Goal: Task Accomplishment & Management: Use online tool/utility

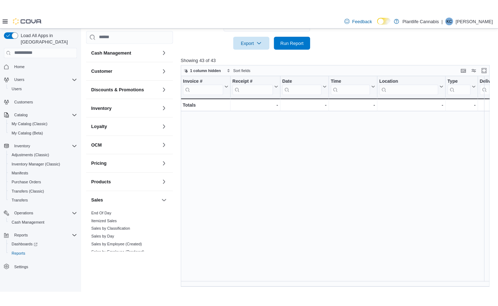
scroll to position [364, 0]
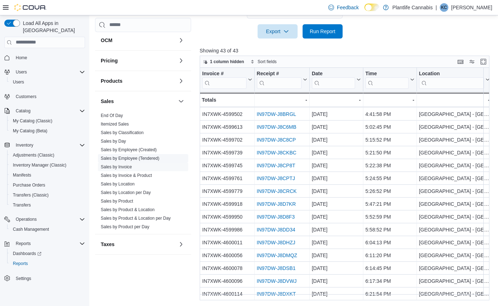
click at [136, 156] on link "Sales by Employee (Tendered)" at bounding box center [130, 158] width 59 height 5
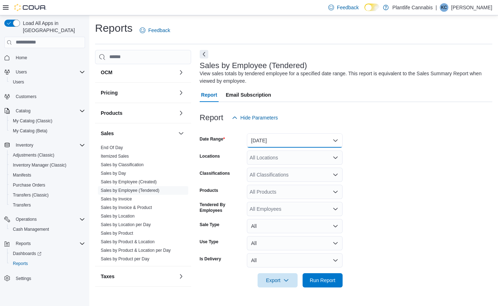
click at [288, 139] on button "[DATE]" at bounding box center [295, 141] width 96 height 14
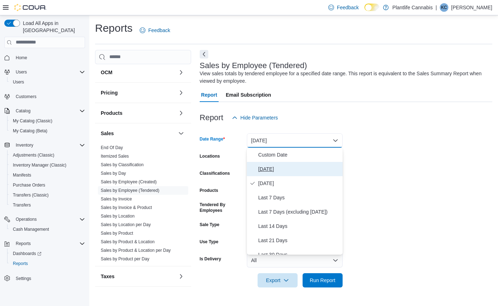
click at [271, 167] on span "[DATE]" at bounding box center [298, 169] width 81 height 9
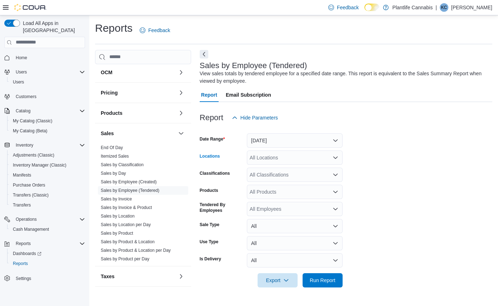
click at [269, 161] on div "All Locations" at bounding box center [295, 158] width 96 height 14
type input "**"
click at [275, 171] on span "[GEOGRAPHIC_DATA] - [GEOGRAPHIC_DATA]" at bounding box center [320, 169] width 109 height 7
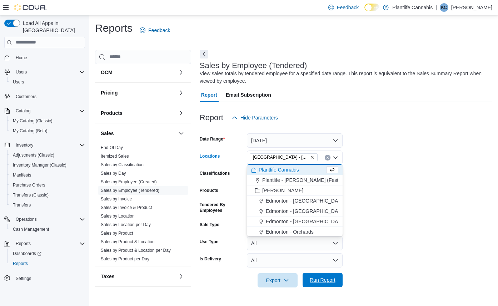
click at [324, 276] on span "Run Report" at bounding box center [322, 280] width 31 height 14
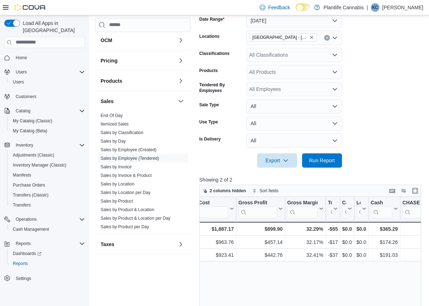
scroll to position [112, 0]
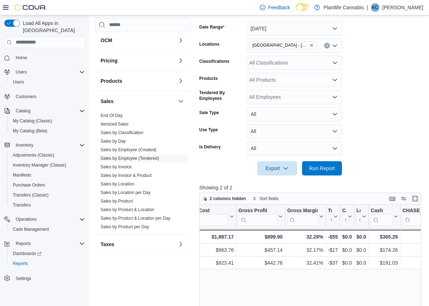
click at [294, 65] on div "All Classifications" at bounding box center [295, 63] width 96 height 14
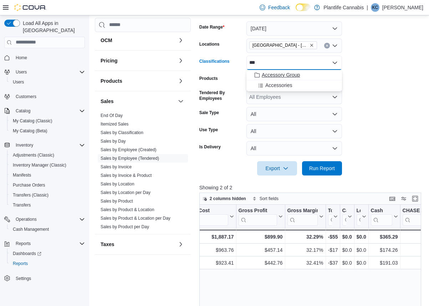
type input "***"
click at [292, 76] on span "Accessory Group" at bounding box center [281, 74] width 38 height 7
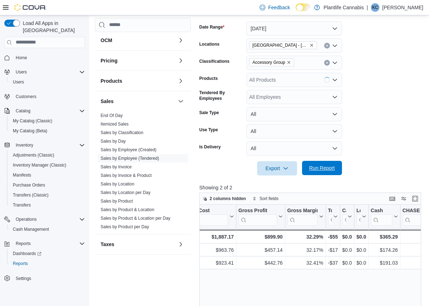
click at [325, 171] on span "Run Report" at bounding box center [322, 168] width 26 height 7
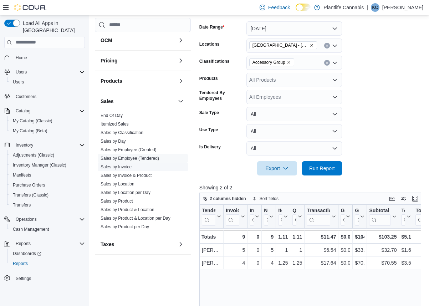
click at [122, 165] on link "Sales by Invoice" at bounding box center [116, 167] width 31 height 5
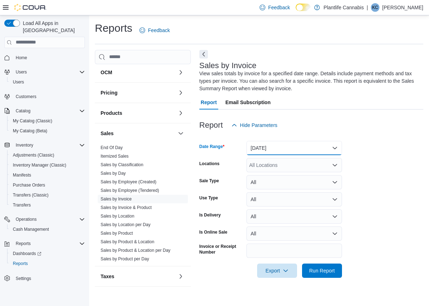
click at [259, 143] on button "[DATE]" at bounding box center [295, 148] width 96 height 14
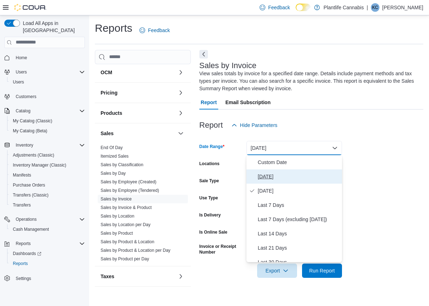
drag, startPoint x: 260, startPoint y: 181, endPoint x: 263, endPoint y: 176, distance: 5.6
click at [260, 181] on button "[DATE]" at bounding box center [295, 177] width 96 height 14
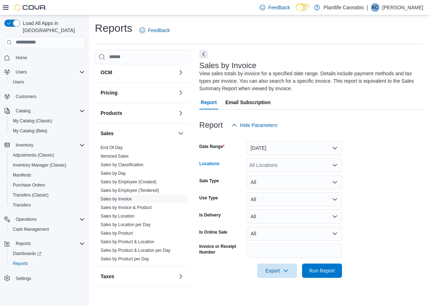
click at [266, 167] on div "All Locations" at bounding box center [295, 165] width 96 height 14
type input "**"
click at [270, 176] on span "[GEOGRAPHIC_DATA] - [GEOGRAPHIC_DATA]" at bounding box center [320, 177] width 109 height 7
click at [328, 274] on span "Run Report" at bounding box center [322, 270] width 26 height 7
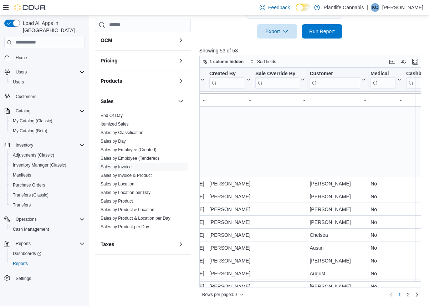
scroll to position [301, 1034]
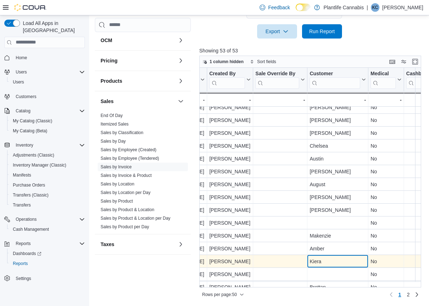
click at [325, 260] on div "Kiera" at bounding box center [338, 261] width 56 height 9
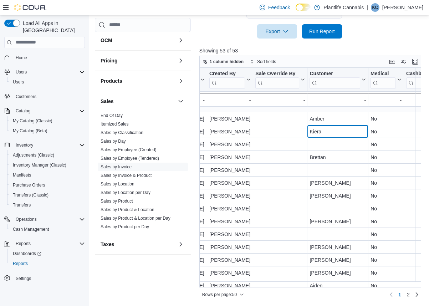
scroll to position [467, 1034]
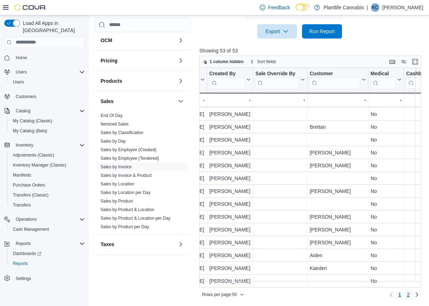
click at [412, 295] on link "2" at bounding box center [408, 294] width 9 height 11
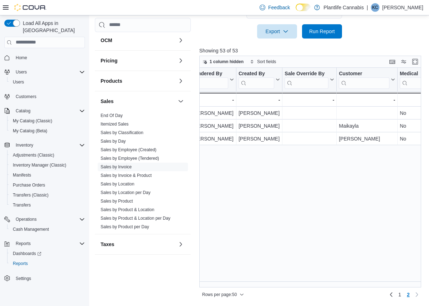
scroll to position [0, 1010]
